Goal: Task Accomplishment & Management: Use online tool/utility

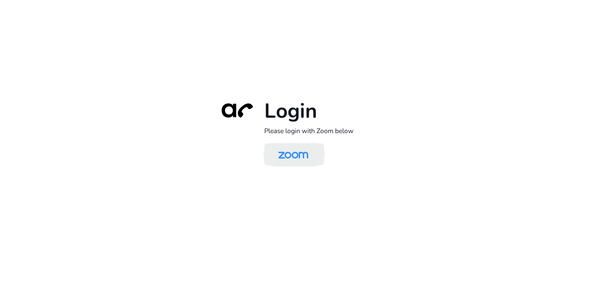
click at [303, 151] on img at bounding box center [292, 155] width 43 height 20
click at [308, 158] on img at bounding box center [292, 155] width 43 height 20
click at [286, 157] on img at bounding box center [292, 155] width 43 height 20
